Goal: Register for event/course

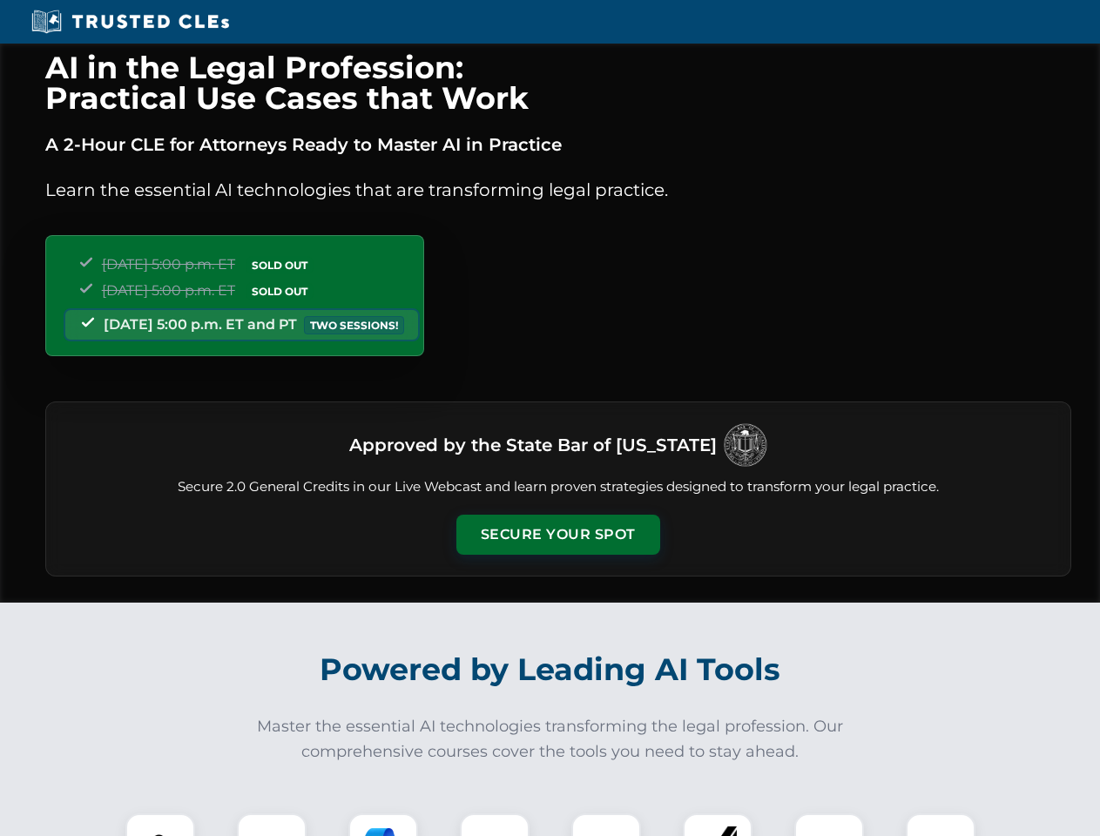
click at [557, 535] on button "Secure Your Spot" at bounding box center [558, 535] width 204 height 40
click at [160, 825] on img at bounding box center [160, 848] width 51 height 51
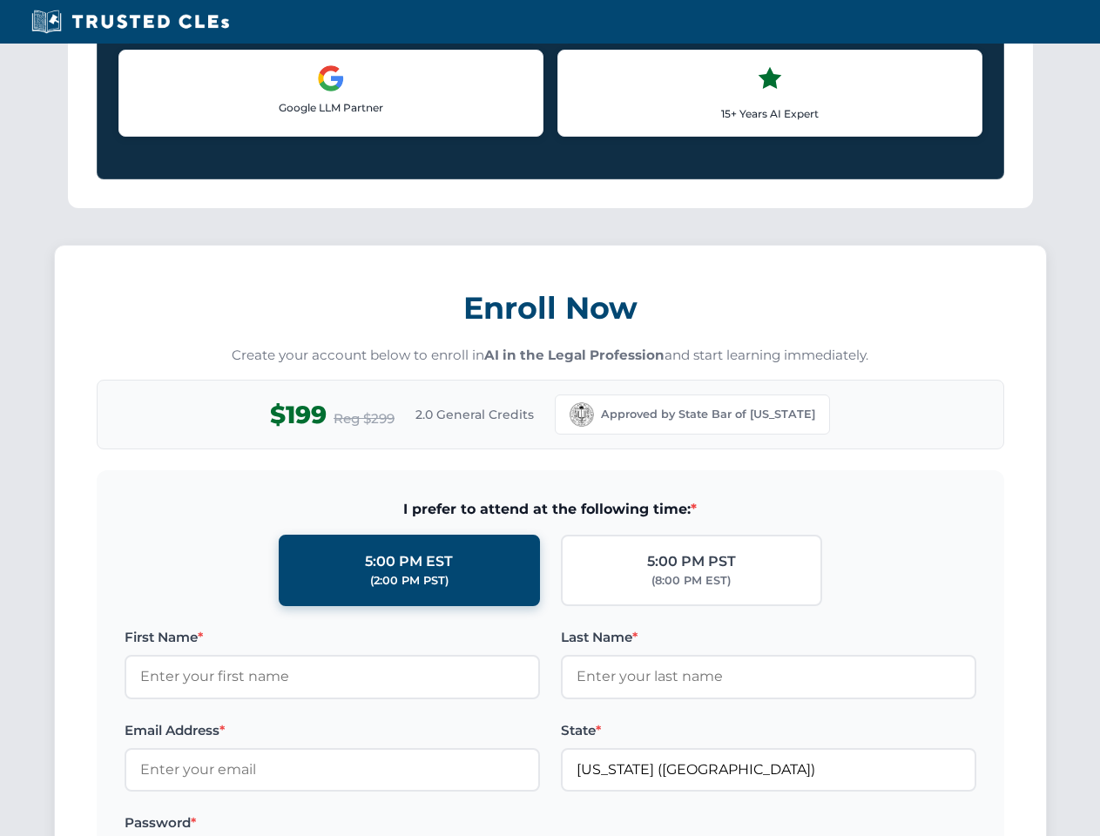
click at [383, 825] on label "Password *" at bounding box center [332, 822] width 415 height 21
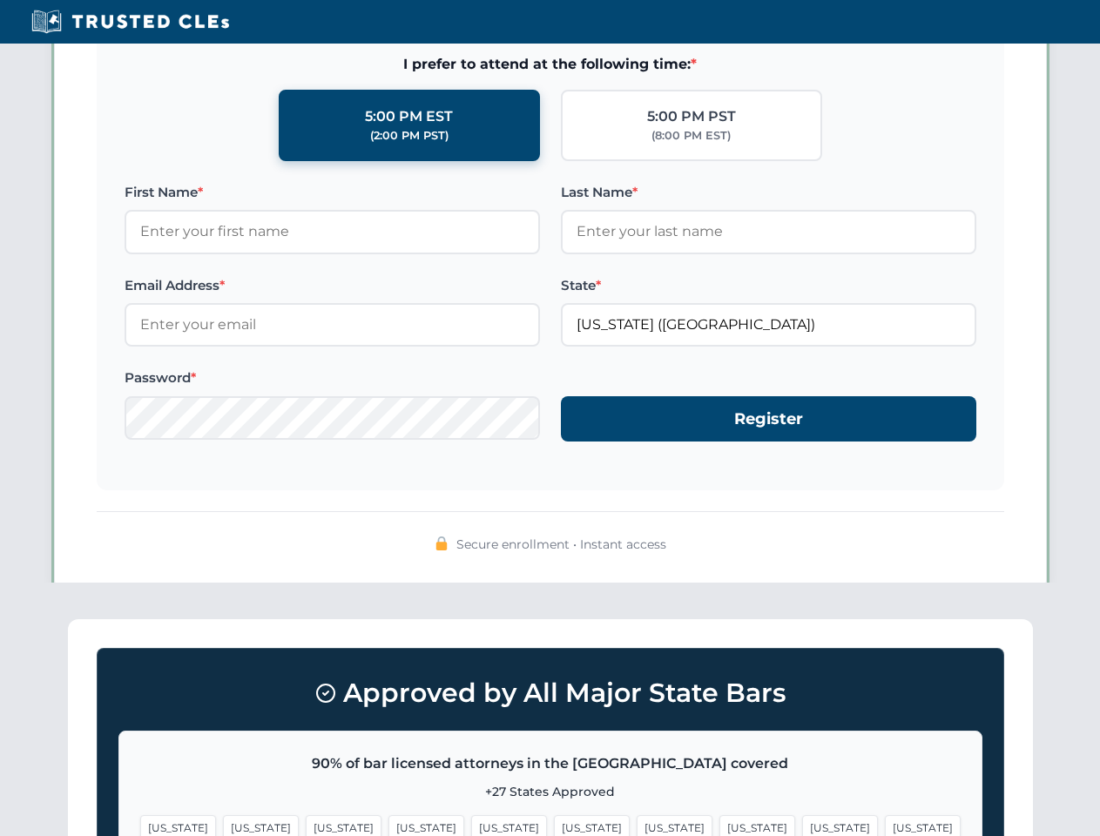
click at [802, 825] on span "[US_STATE]" at bounding box center [840, 827] width 76 height 25
